Goal: Complete application form

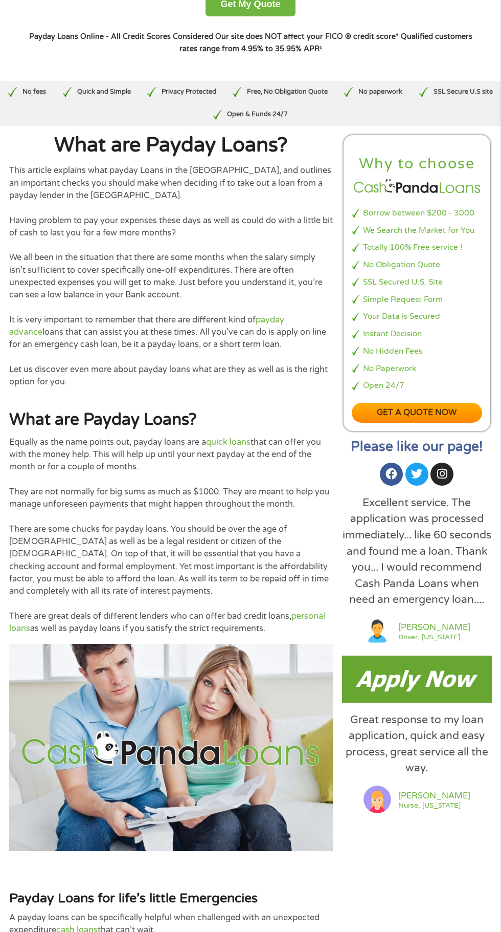
click at [450, 702] on img at bounding box center [417, 678] width 150 height 47
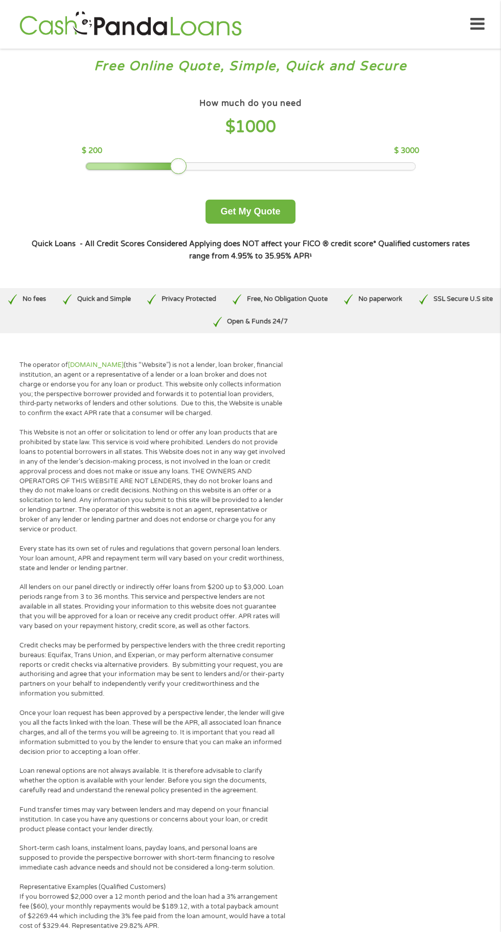
click at [268, 217] on button "Get My Quote" at bounding box center [251, 212] width 90 height 24
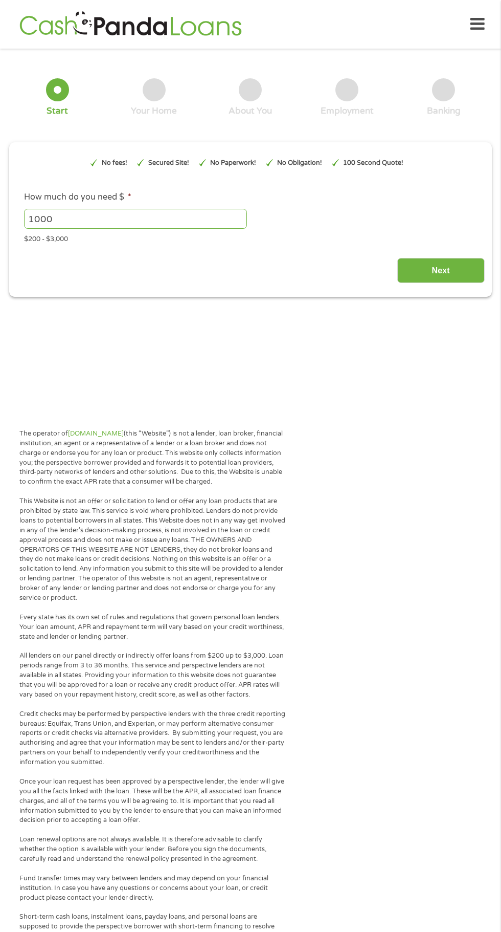
click at [245, 216] on input "1000" at bounding box center [135, 218] width 223 height 19
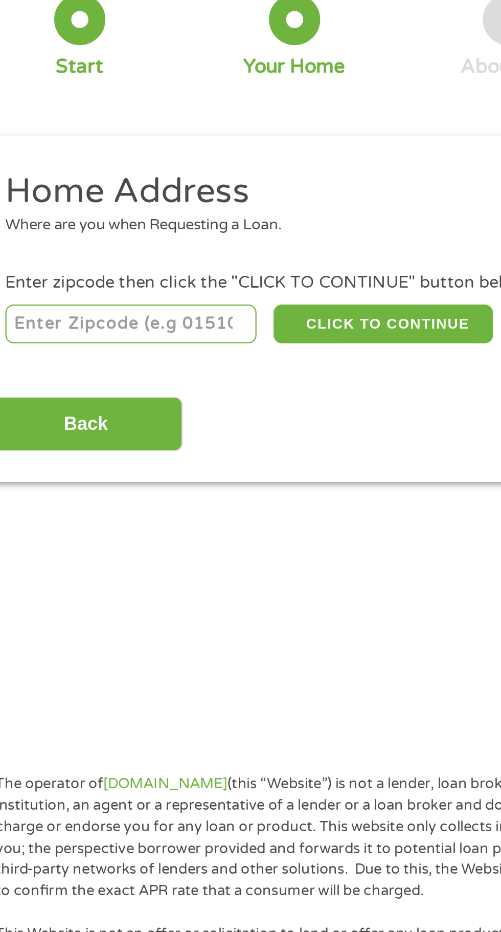
click at [109, 221] on input "number" at bounding box center [81, 221] width 114 height 17
type input "28433"
select select "North Carolina"
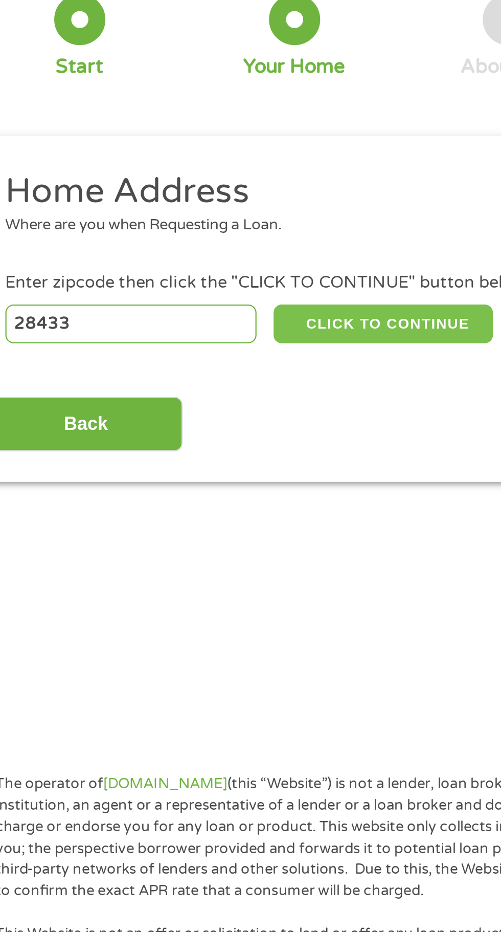
click at [205, 217] on button "CLICK TO CONTINUE" at bounding box center [194, 221] width 99 height 17
type input "28433"
type input "Clarkton"
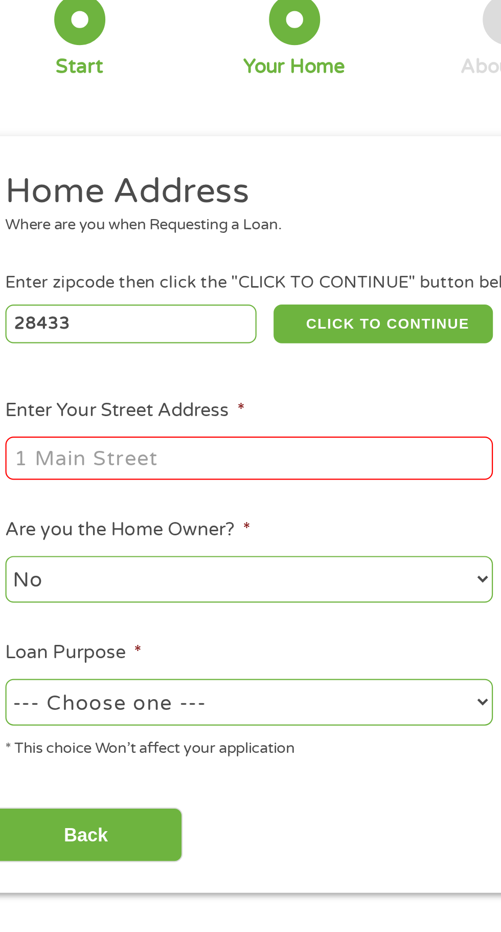
click at [170, 259] on li "Enter Your Street Address *" at bounding box center [133, 274] width 234 height 39
